Goal: Information Seeking & Learning: Learn about a topic

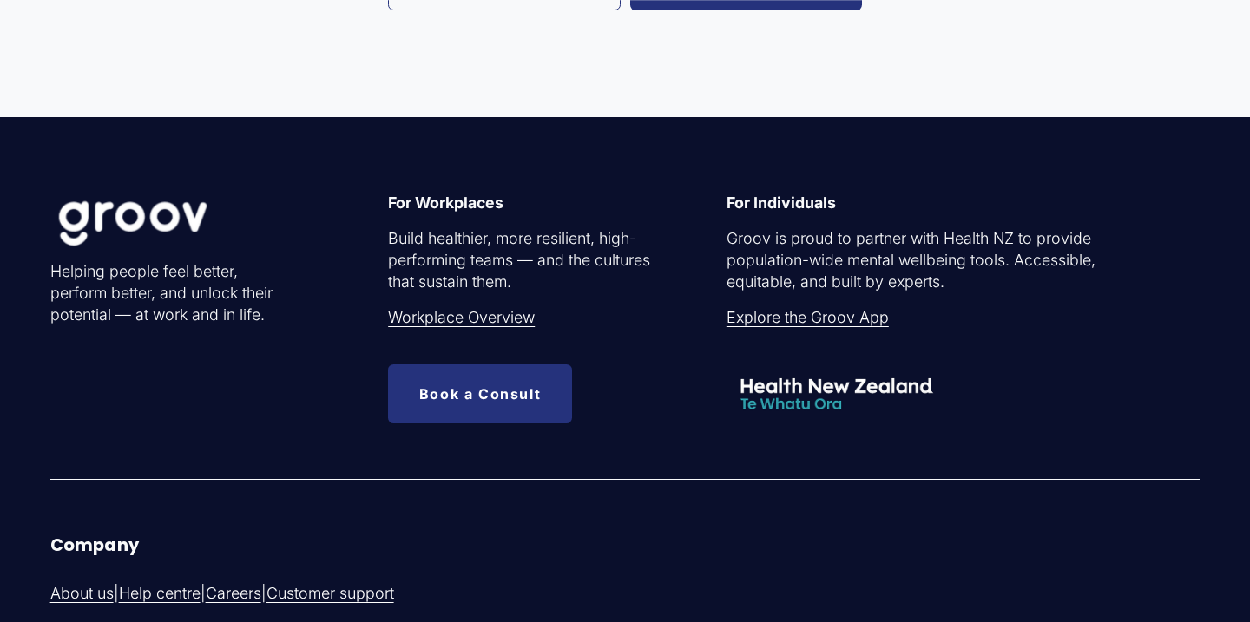
scroll to position [3808, 0]
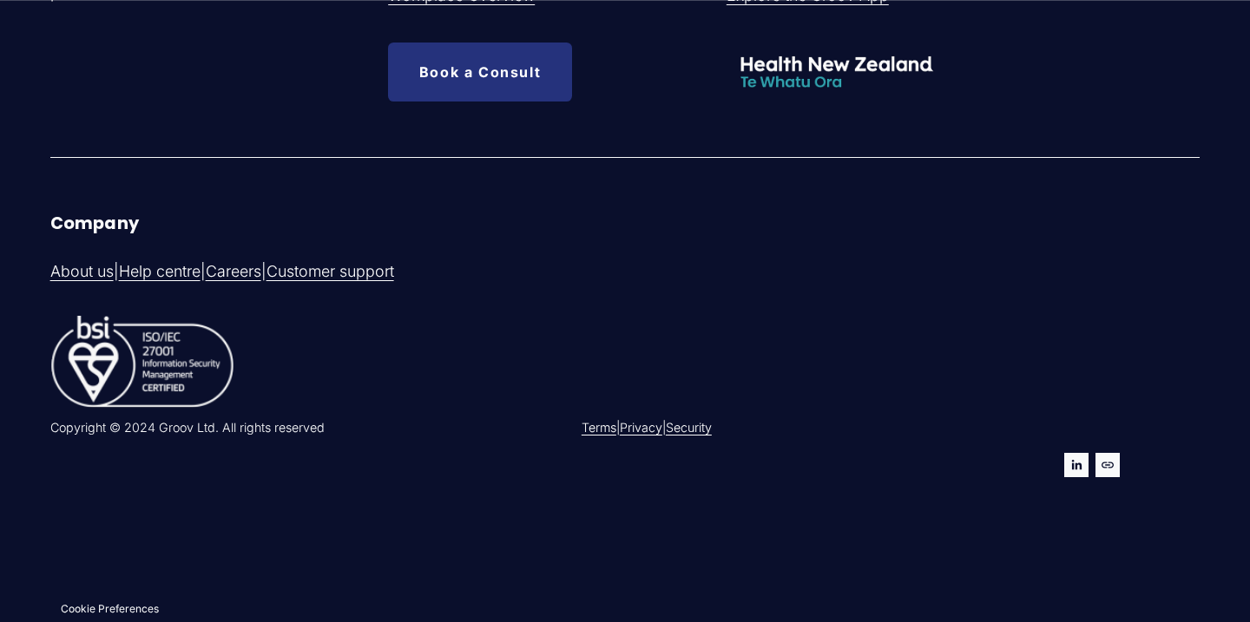
click at [1110, 469] on use "URL" at bounding box center [1107, 465] width 24 height 24
click at [135, 116] on div "Helping people feel better, perform better, and unlock their potential — at wor…" at bounding box center [625, 209] width 1250 height 744
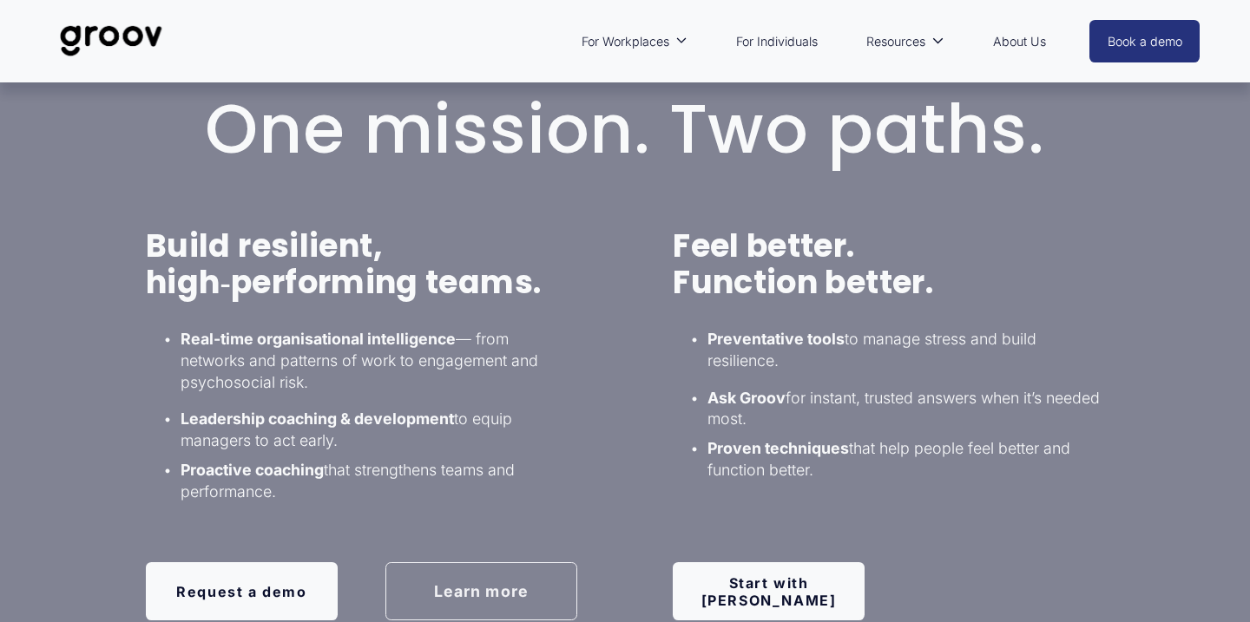
scroll to position [1055, 0]
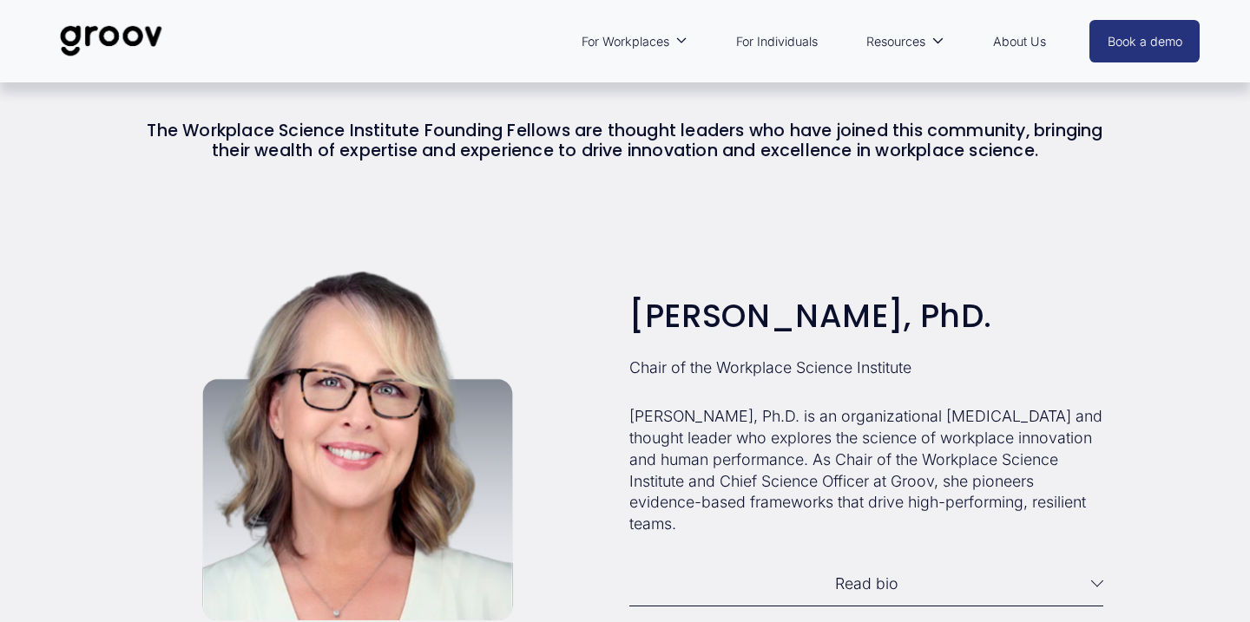
scroll to position [1334, 0]
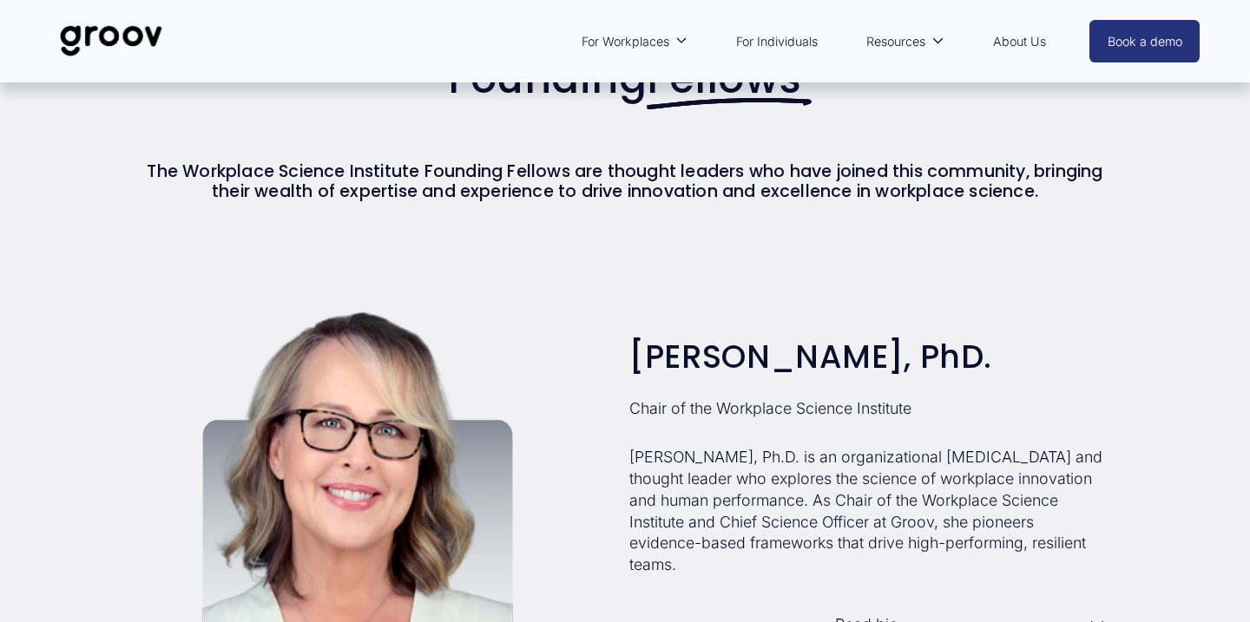
click at [1134, 525] on div "Chair of the Workplace Science Institute Laura Hamill, PhD. Laura Hamill, Ph.D.…" at bounding box center [625, 476] width 1250 height 367
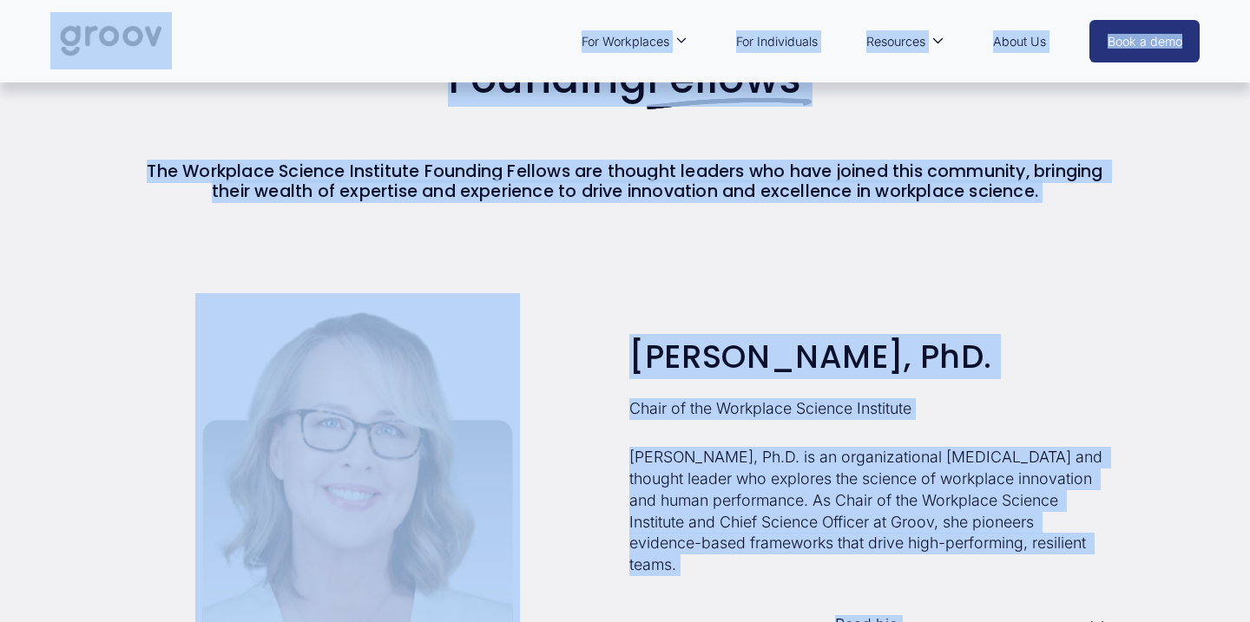
copy div "Skip to Content For Workplaces Workplace overview Customer Stories For Individu…"
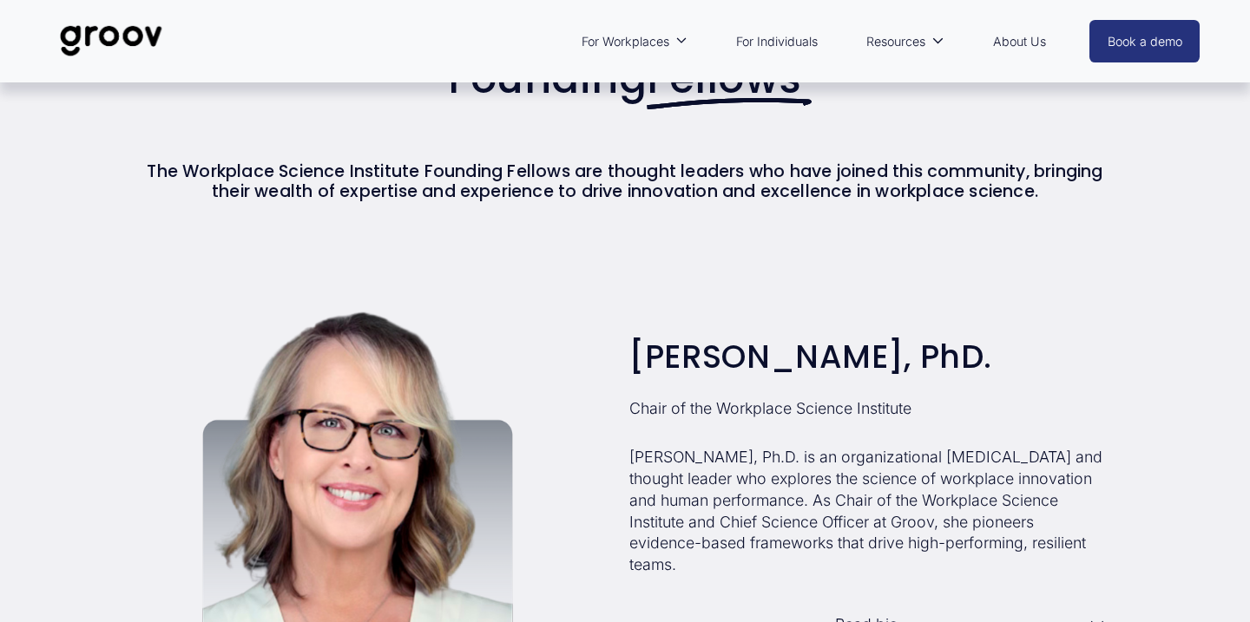
click at [1020, 240] on div "Founding Fellows The Workplace Science Institute Founding Fellows are thought l…" at bounding box center [625, 113] width 1250 height 279
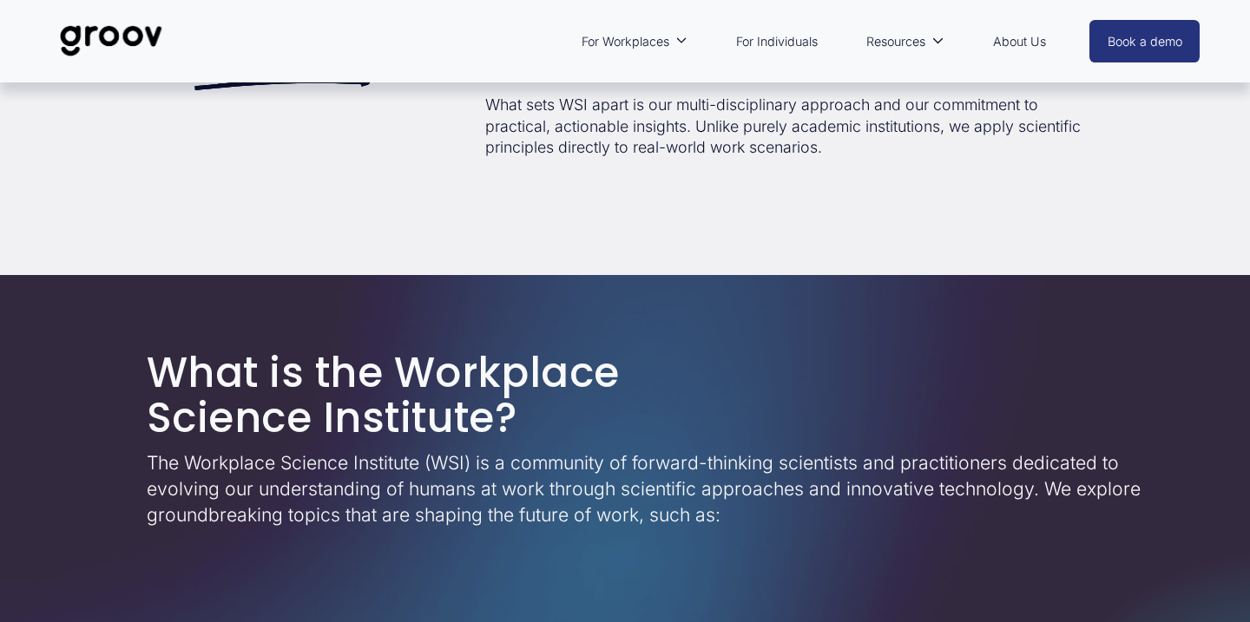
scroll to position [0, 0]
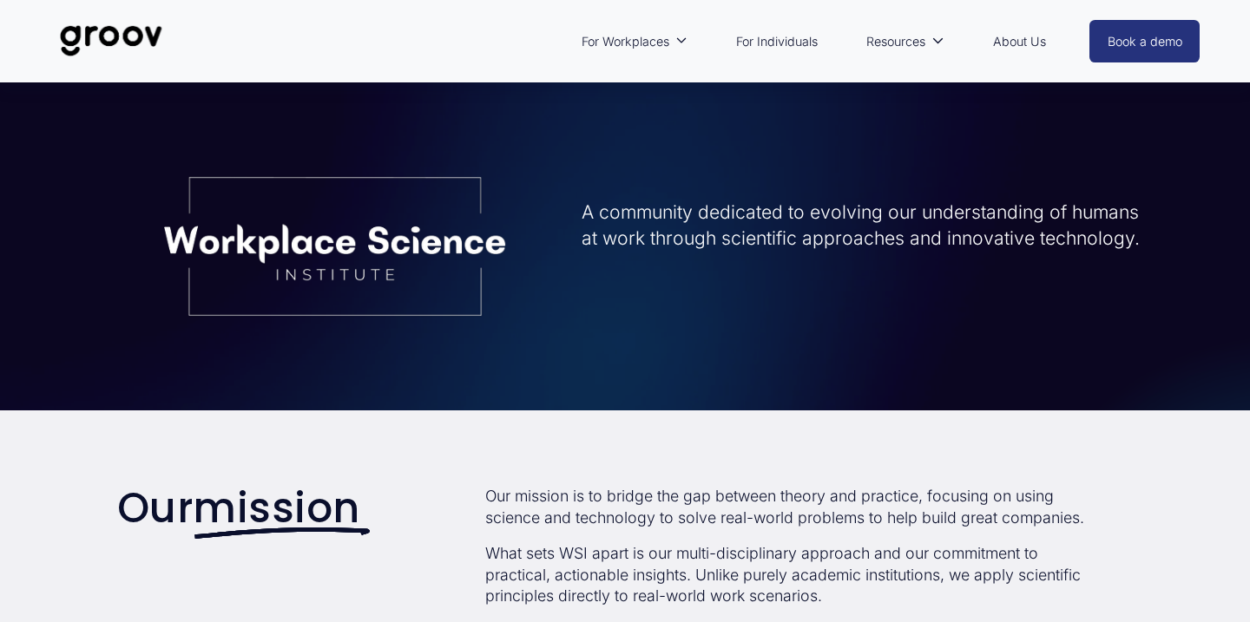
click at [142, 36] on img at bounding box center [111, 40] width 122 height 57
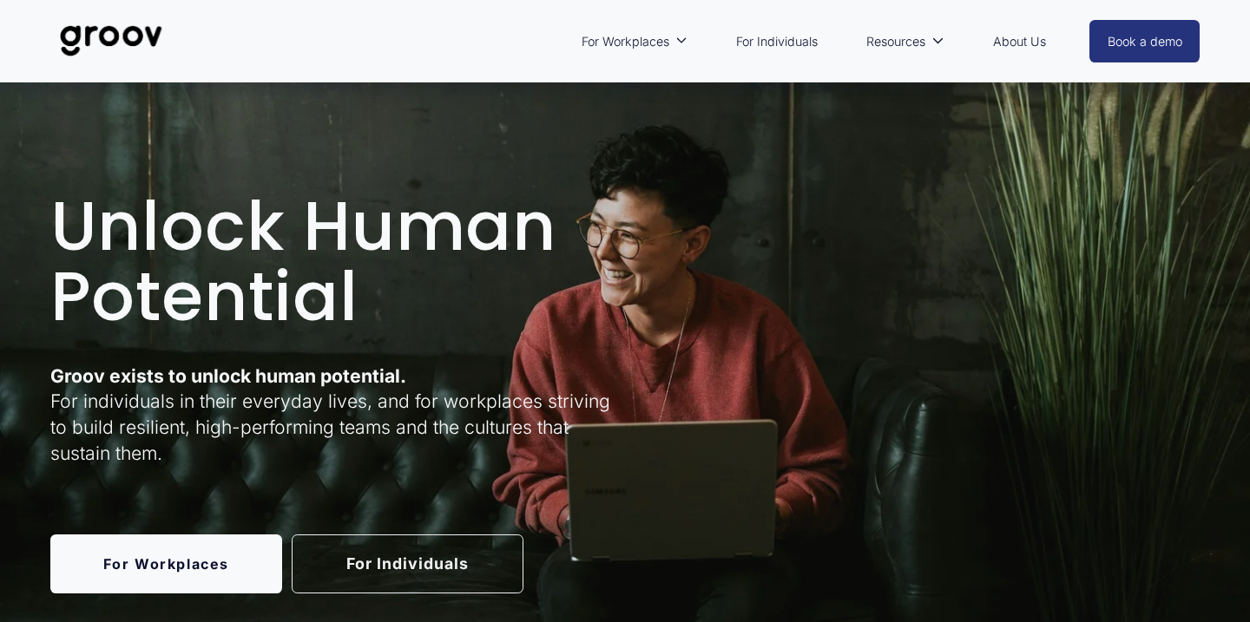
click at [271, 552] on link "For Workplaces" at bounding box center [166, 564] width 232 height 59
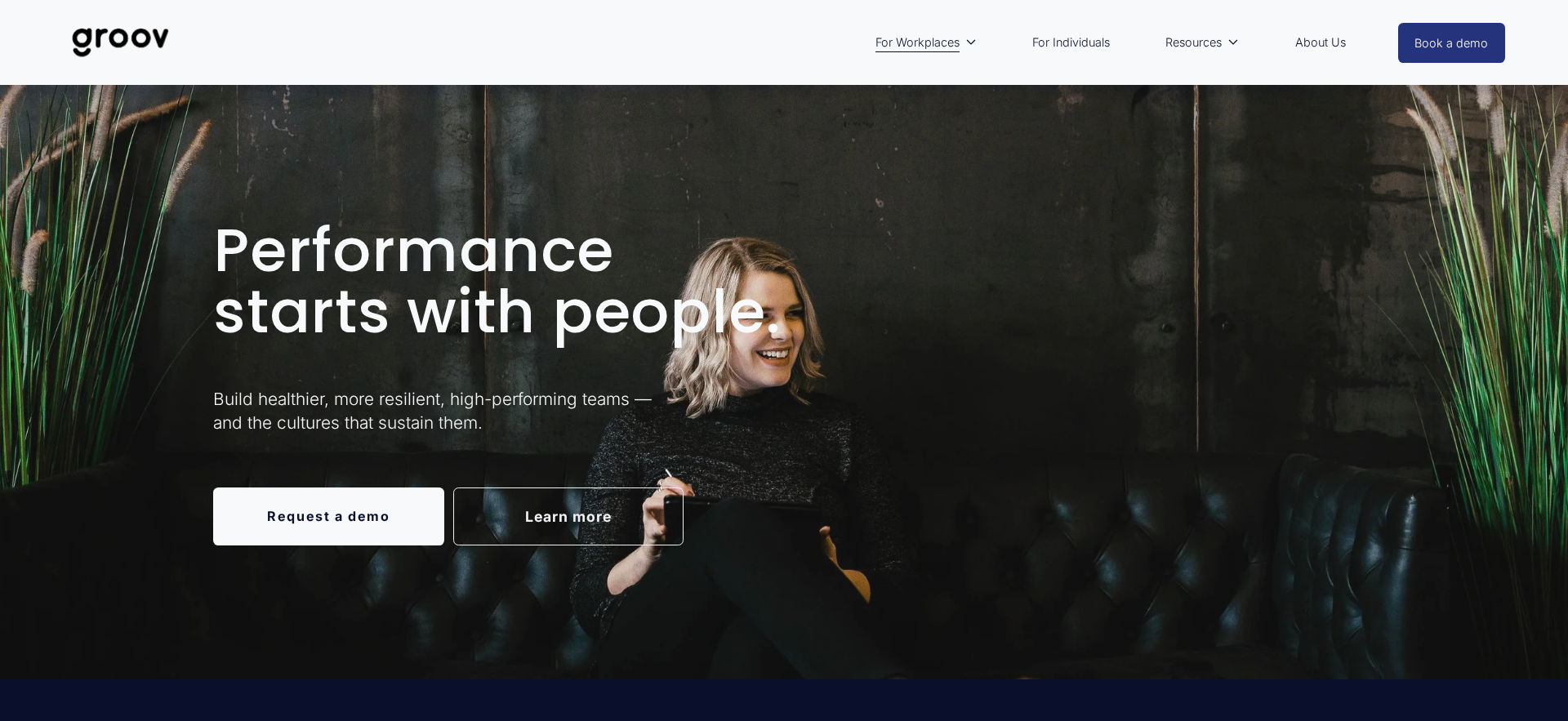
click at [144, 36] on img at bounding box center [120, 41] width 115 height 54
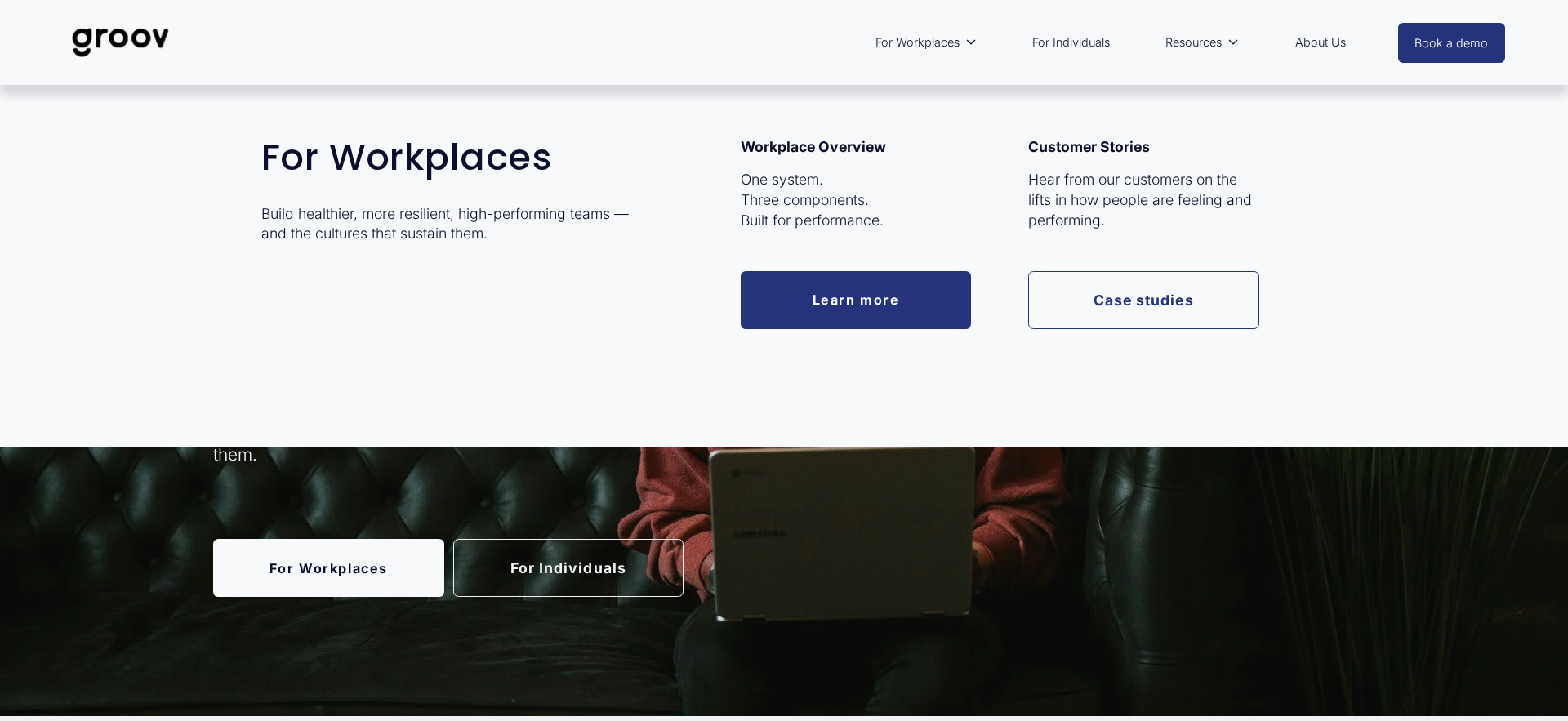
click at [905, 285] on link "Learn more" at bounding box center [856, 300] width 231 height 58
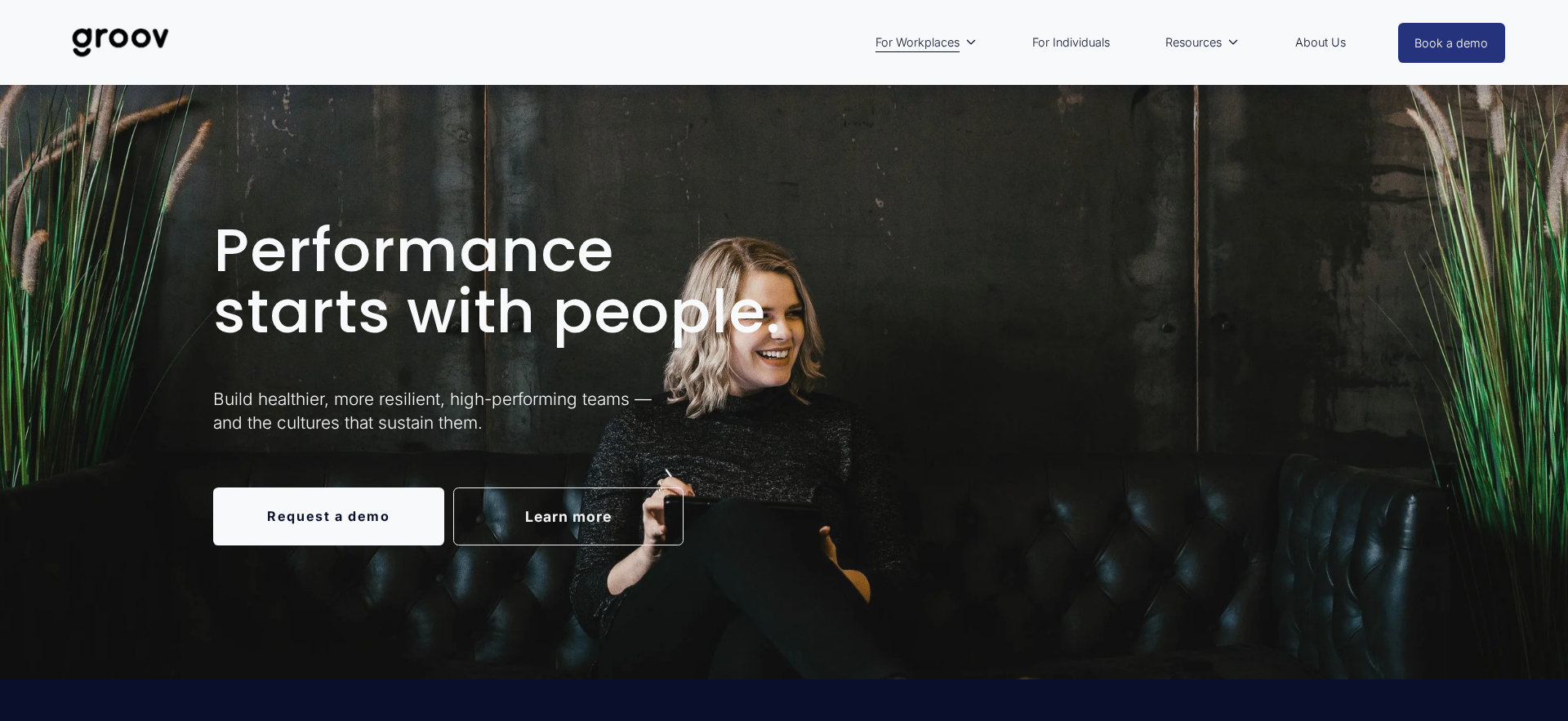
click at [120, 37] on img at bounding box center [120, 41] width 115 height 54
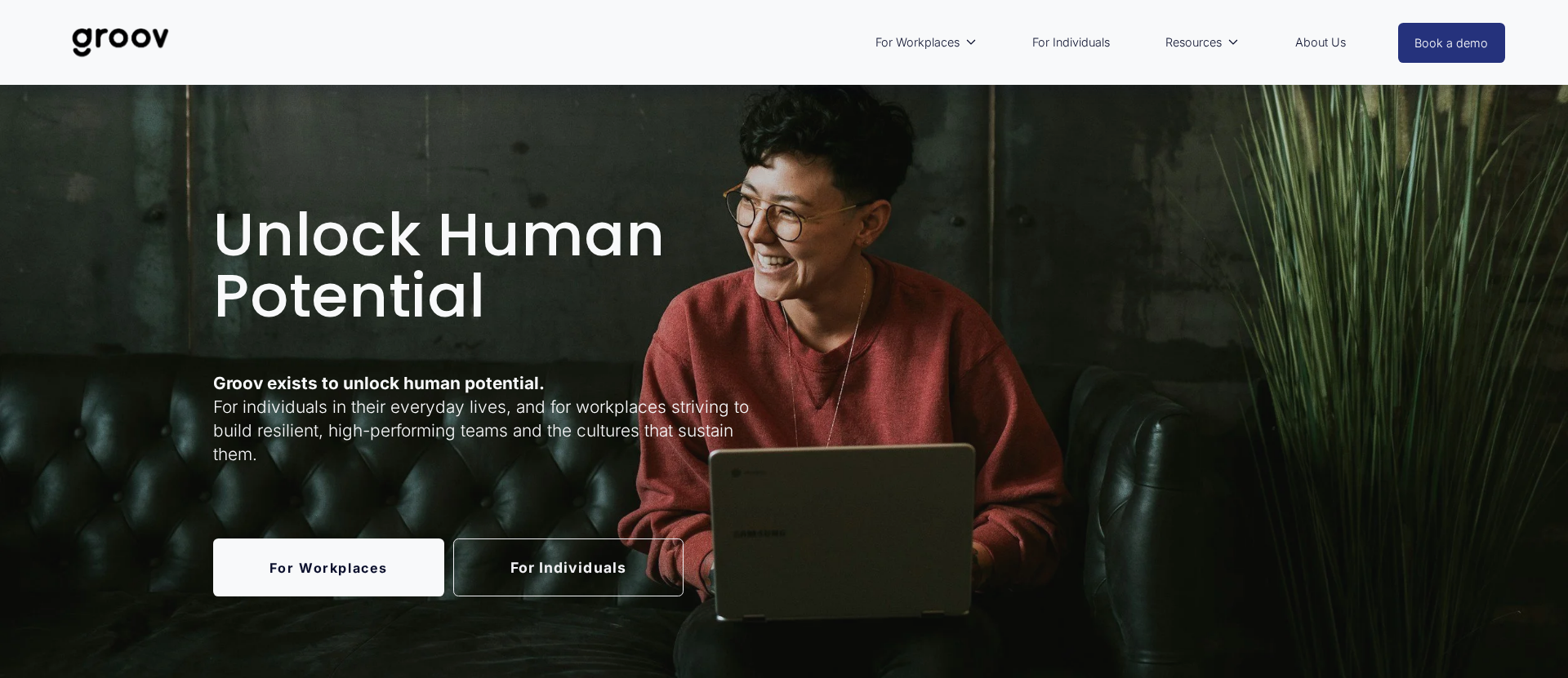
drag, startPoint x: 572, startPoint y: 605, endPoint x: 556, endPoint y: 572, distance: 36.7
click at [572, 605] on div "Unlock Human Potential Groov exists to unlock human potential. For individuals …" at bounding box center [784, 401] width 1568 height 528
click at [556, 570] on link "For Individuals" at bounding box center [569, 568] width 231 height 58
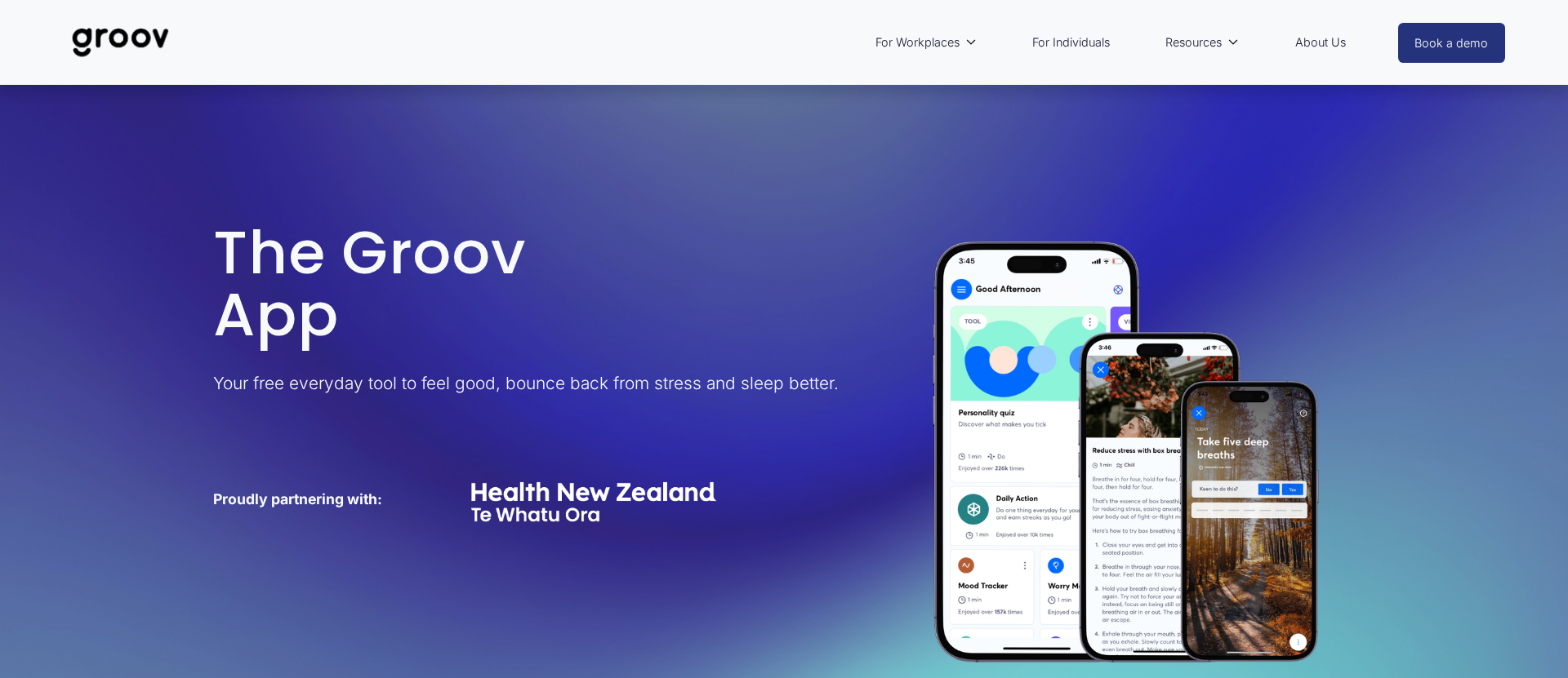
click at [136, 40] on img at bounding box center [120, 41] width 115 height 54
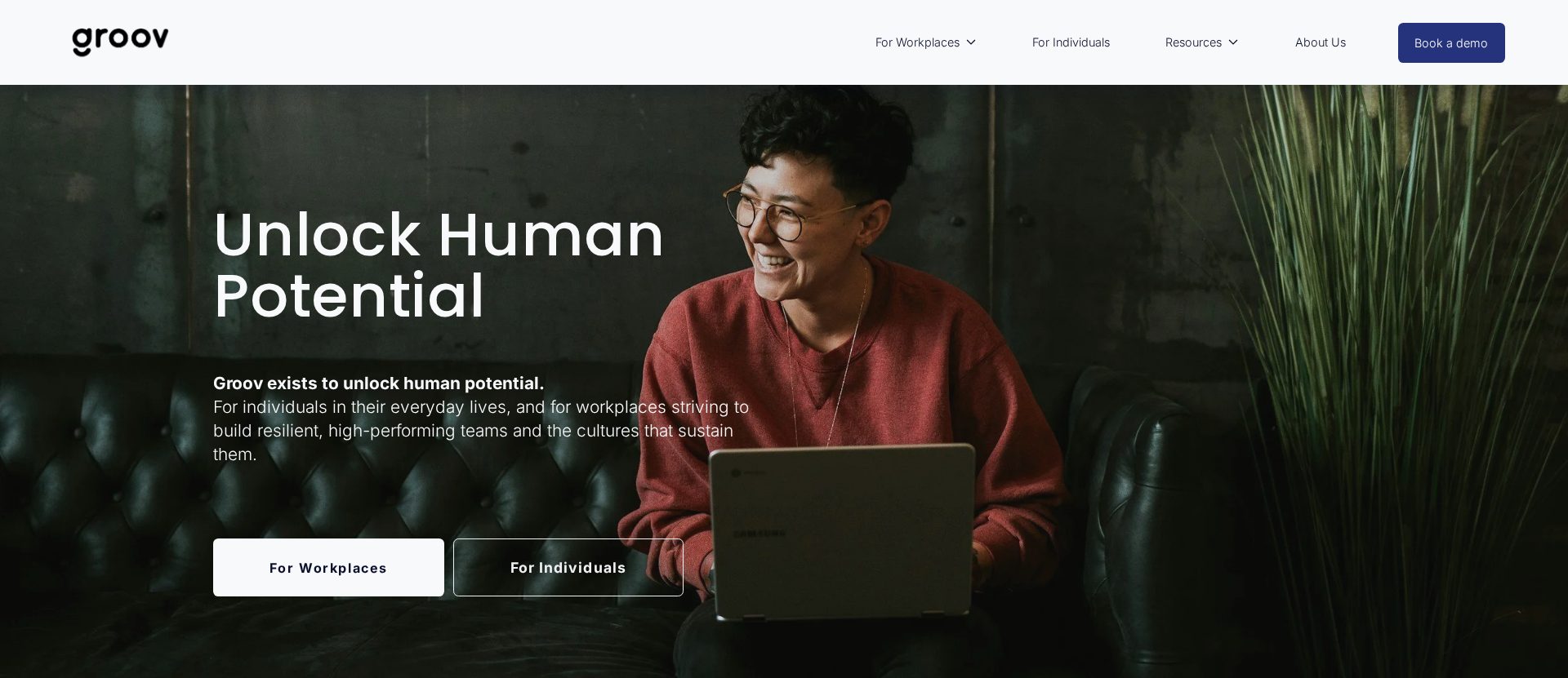
click at [343, 544] on link "For Workplaces" at bounding box center [329, 568] width 231 height 58
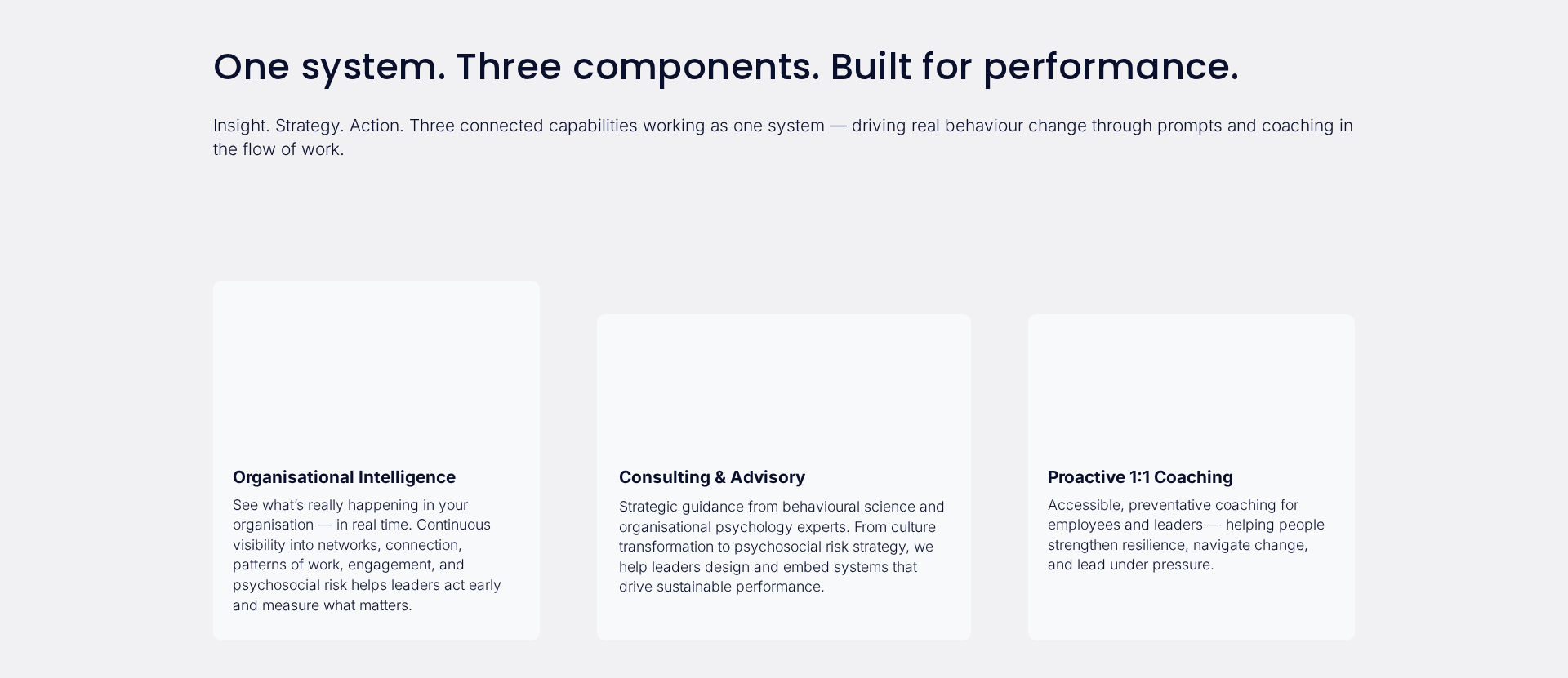
scroll to position [1259, 0]
